Goal: Find specific page/section: Find specific page/section

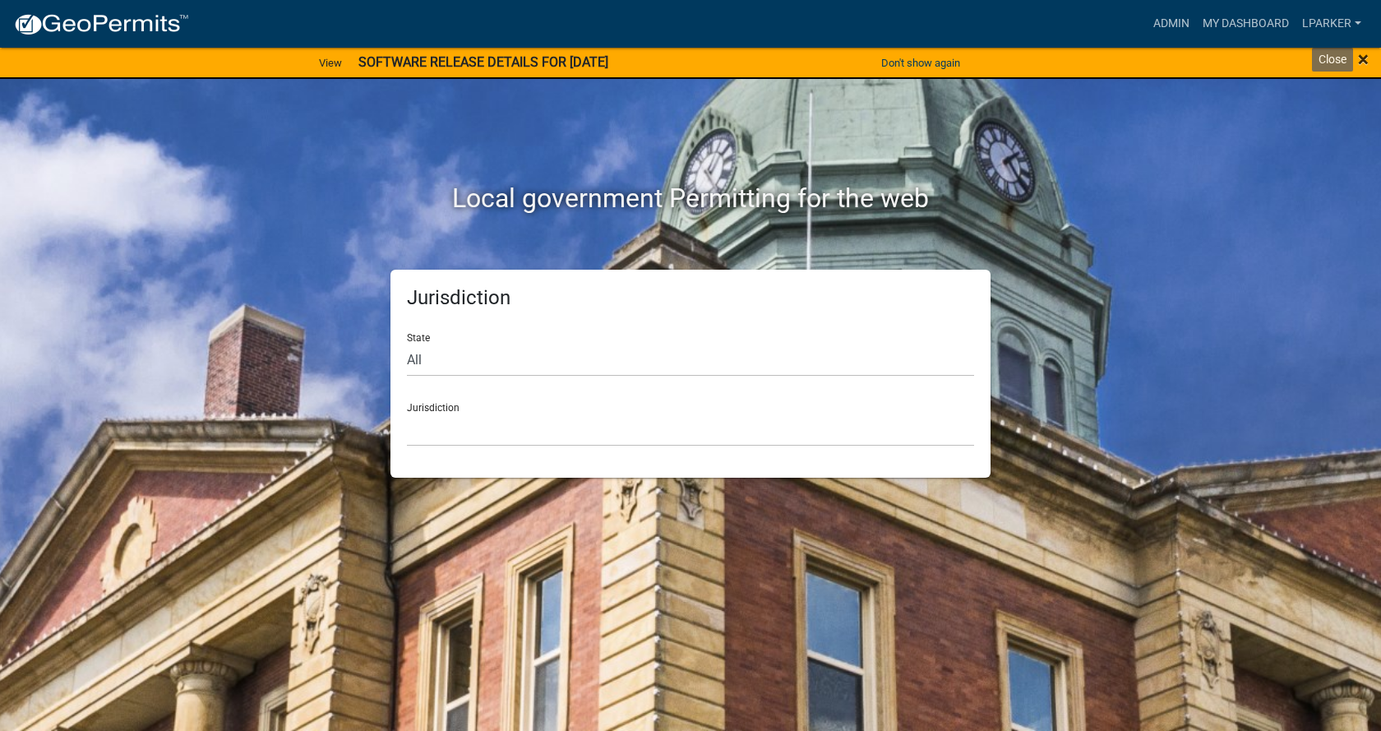
click at [1364, 57] on span "×" at bounding box center [1363, 59] width 11 height 23
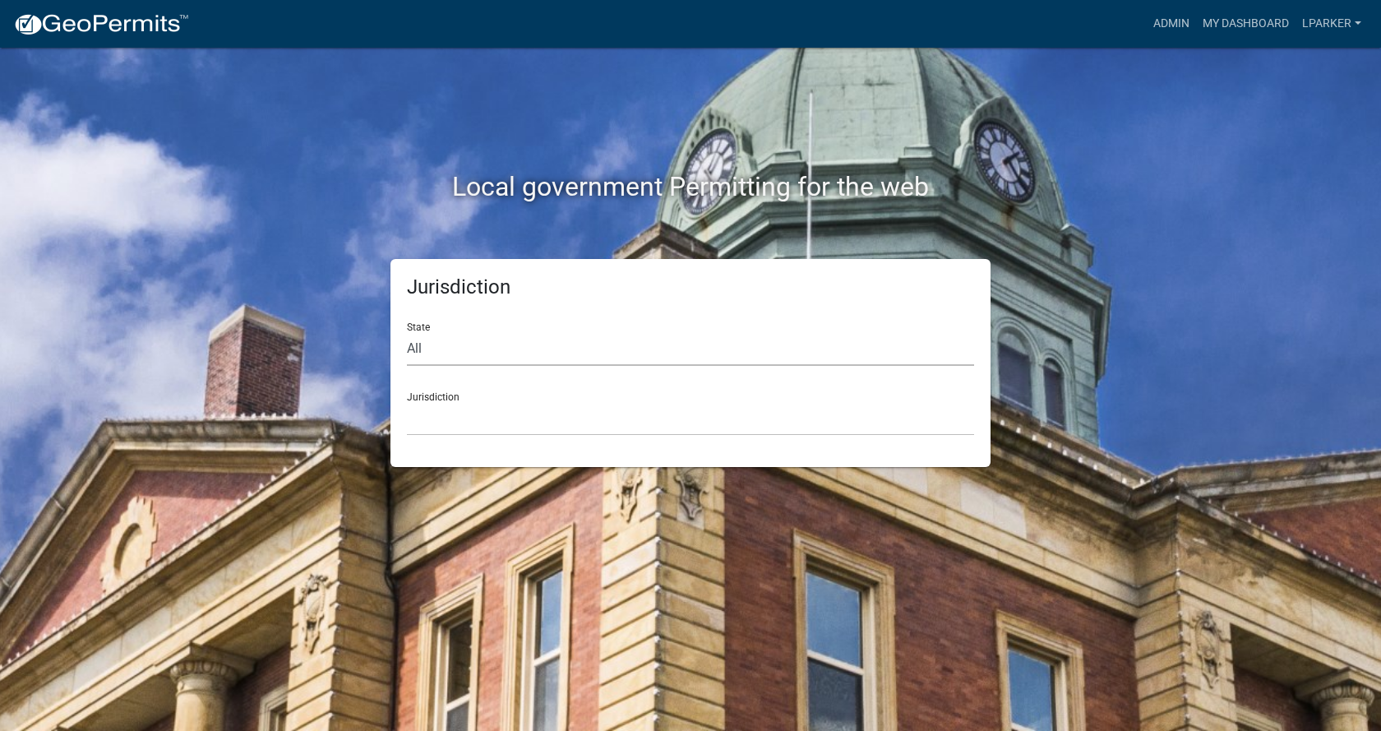
click at [481, 352] on select "All [US_STATE] [US_STATE] [US_STATE] [US_STATE] [US_STATE] [US_STATE] [US_STATE…" at bounding box center [690, 349] width 567 height 34
select select "[US_STATE]"
click at [407, 332] on select "All [US_STATE] [US_STATE] [US_STATE] [US_STATE] [US_STATE] [US_STATE] [US_STATE…" at bounding box center [690, 349] width 567 height 34
click at [455, 420] on select "City of [GEOGRAPHIC_DATA], [US_STATE] City of [GEOGRAPHIC_DATA], [US_STATE] Cit…" at bounding box center [690, 419] width 567 height 34
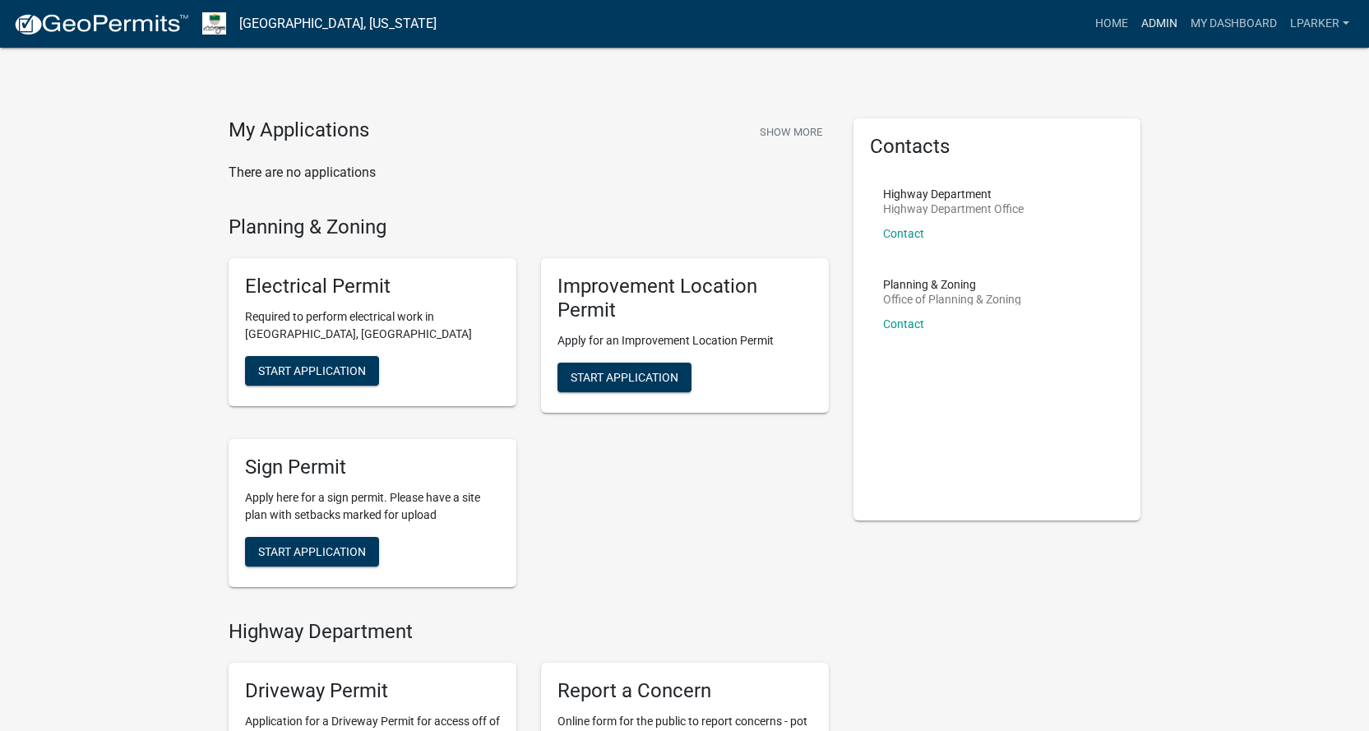
click at [1154, 23] on link "Admin" at bounding box center [1159, 23] width 49 height 31
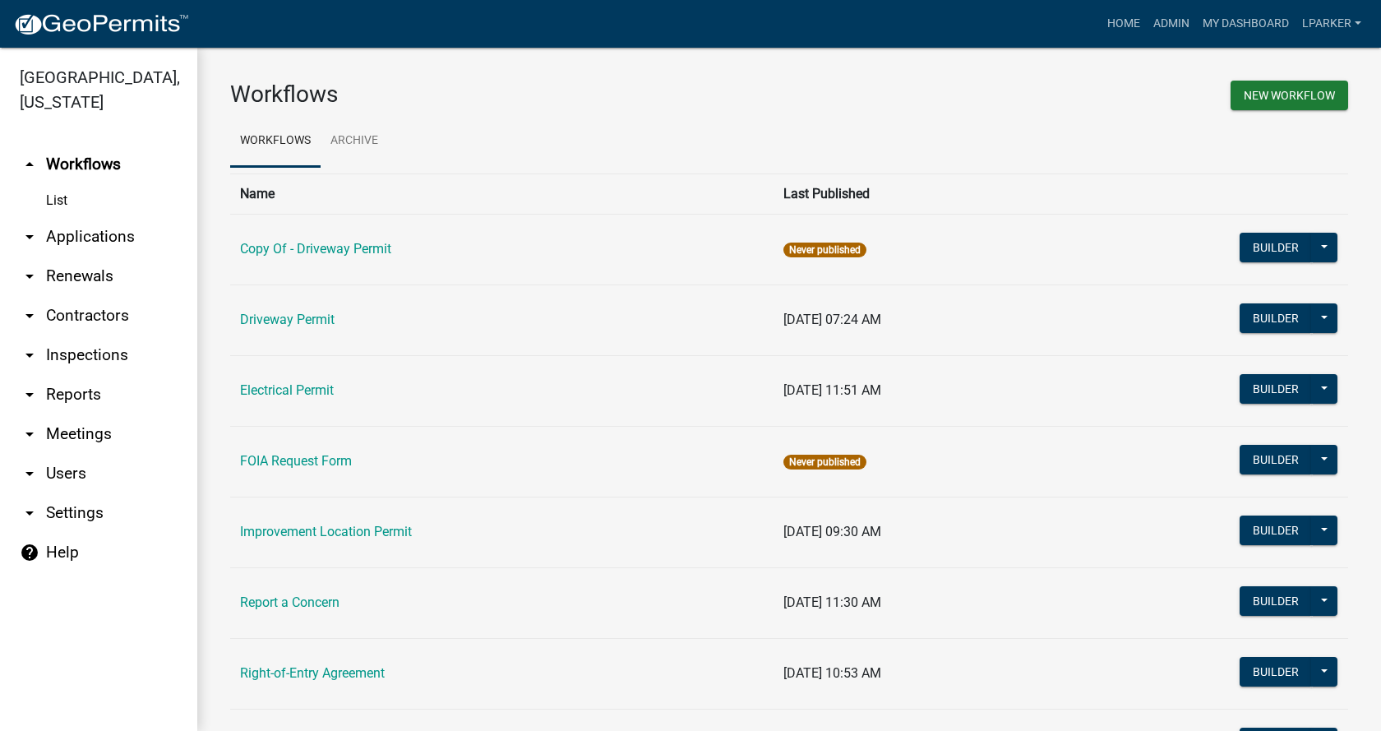
click at [74, 233] on link "arrow_drop_down Applications" at bounding box center [98, 236] width 197 height 39
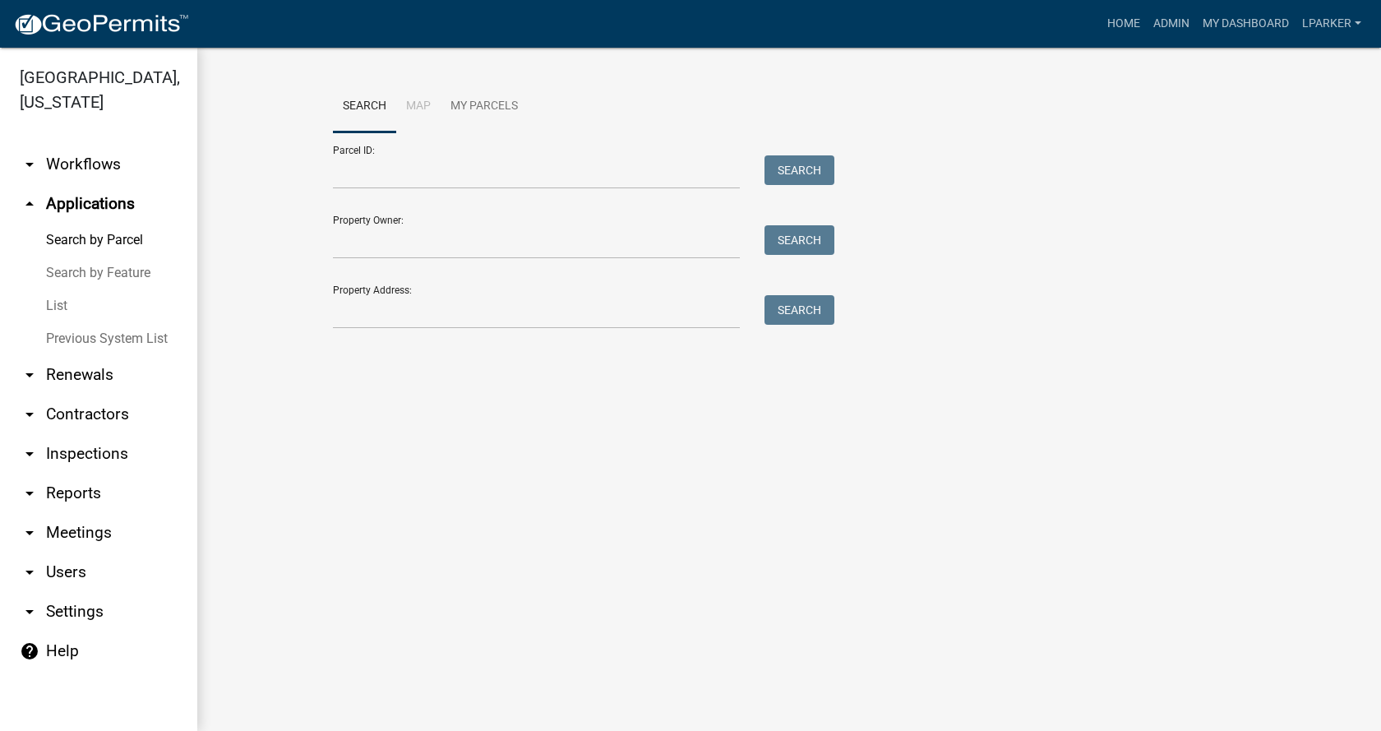
click at [54, 303] on link "List" at bounding box center [98, 305] width 197 height 33
